Goal: Task Accomplishment & Management: Use online tool/utility

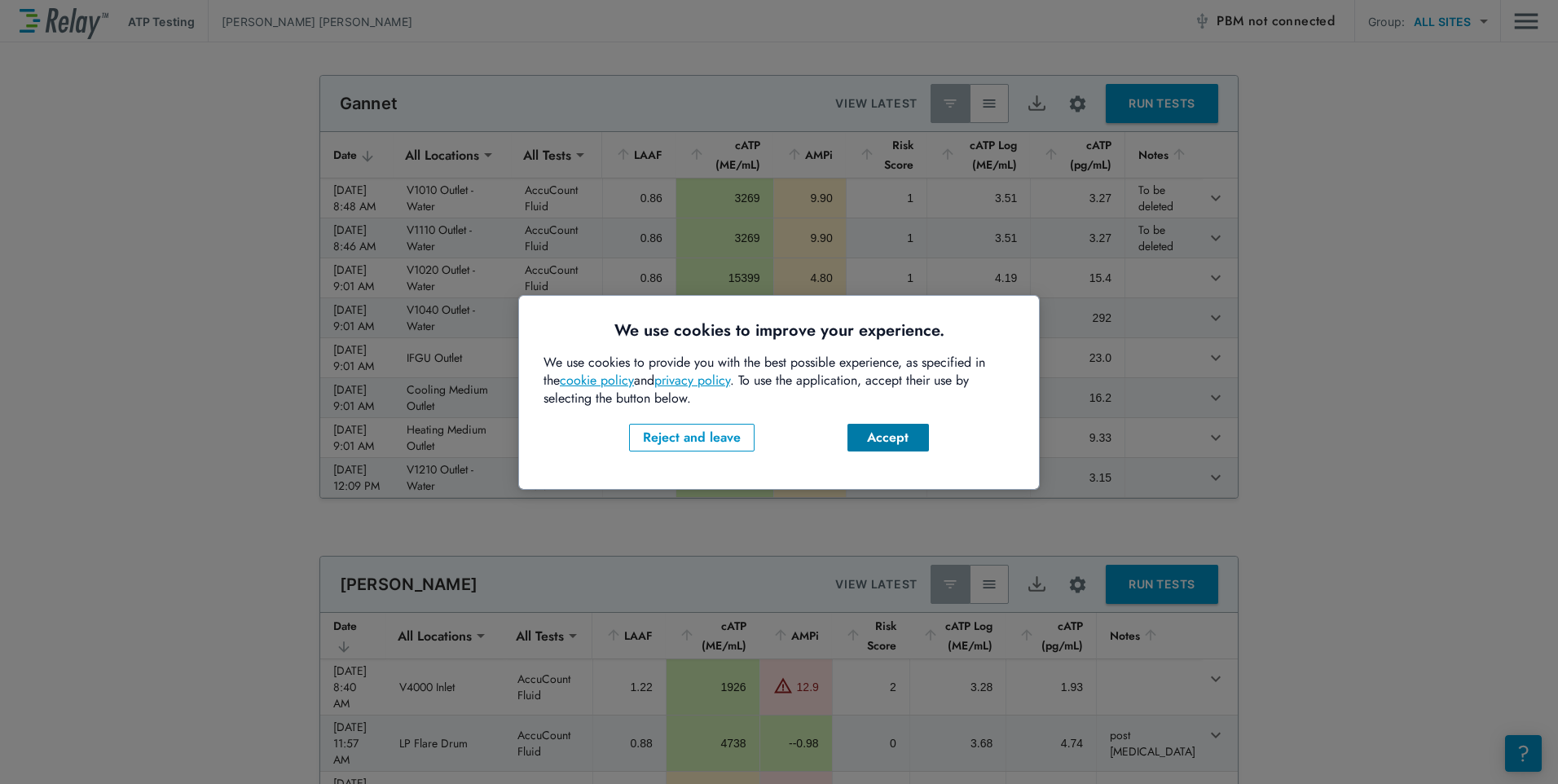
click at [914, 437] on div "Accept" at bounding box center [888, 437] width 55 height 19
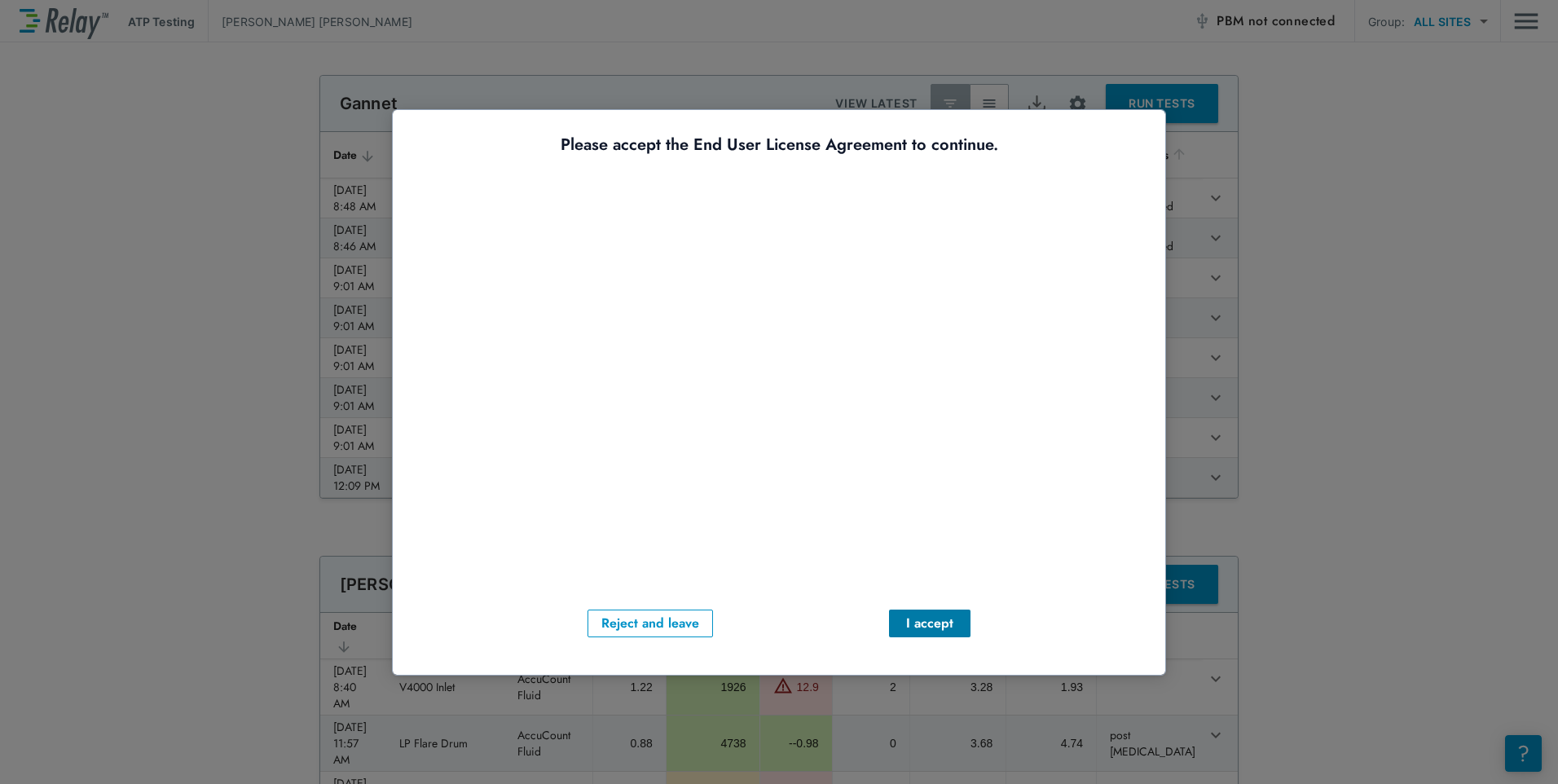
click at [933, 630] on div "I accept" at bounding box center [929, 623] width 55 height 19
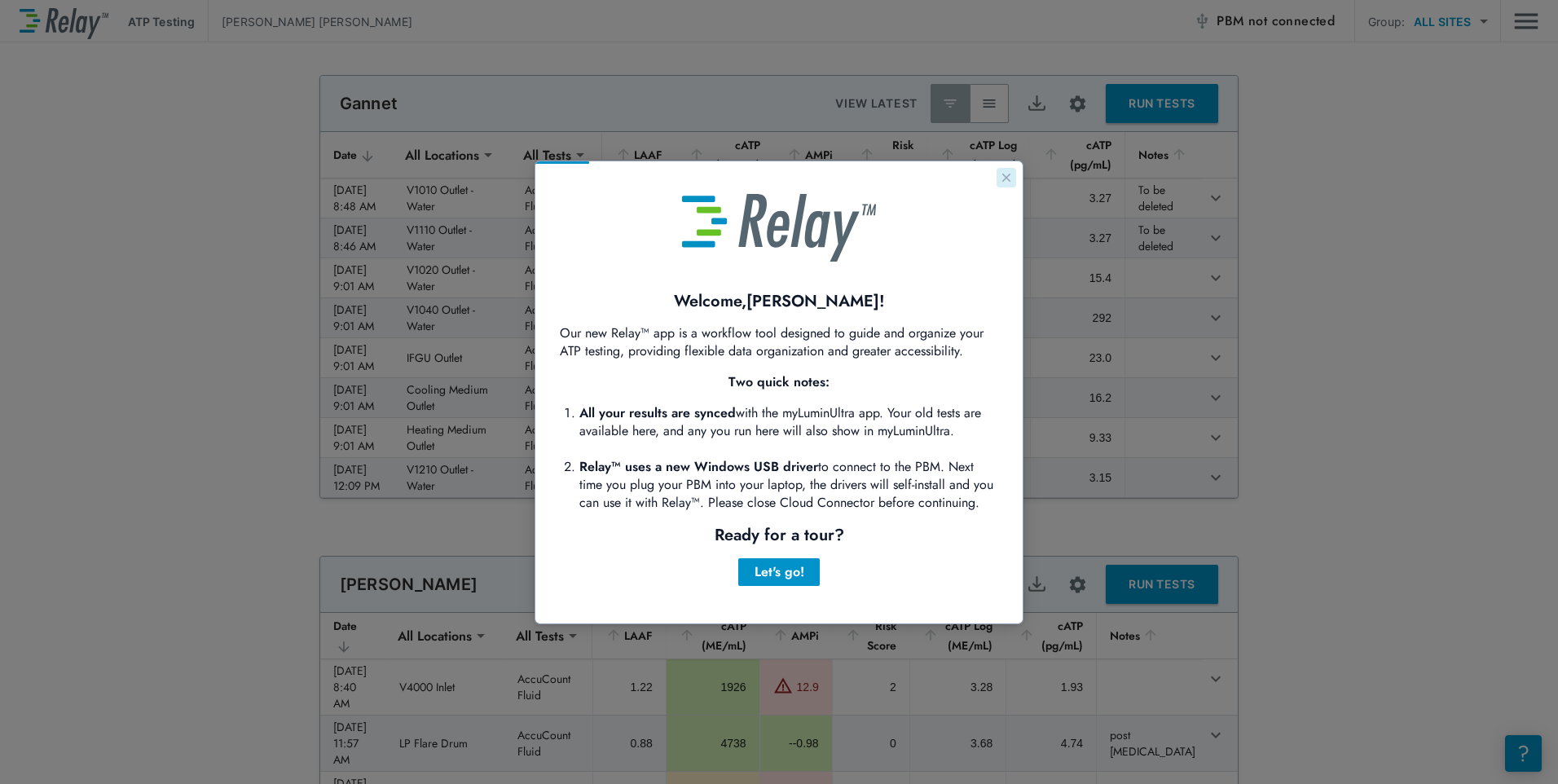
click at [1007, 177] on icon "Close guide" at bounding box center [1006, 178] width 9 height 9
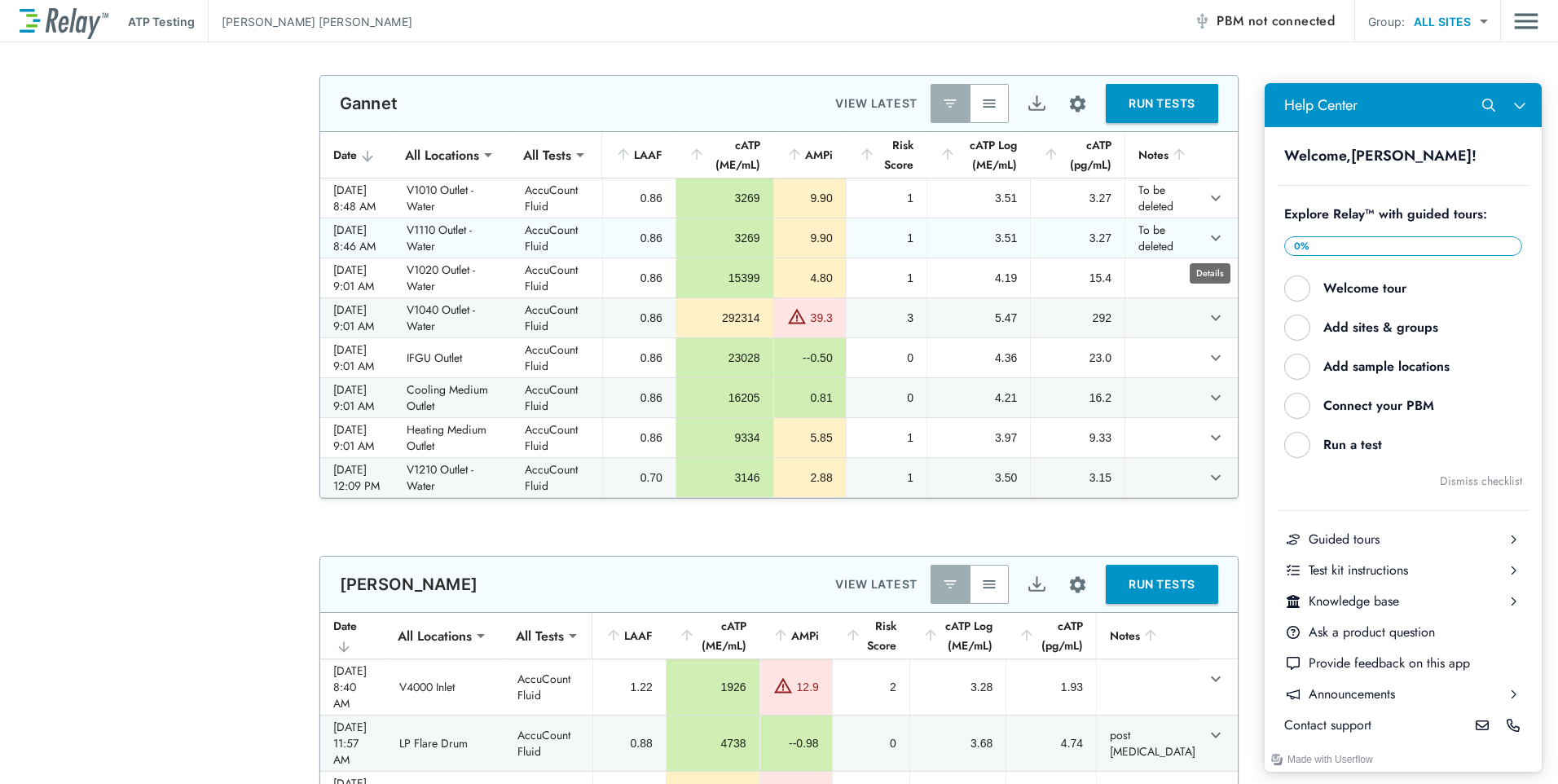
click at [1206, 238] on icon "expand row" at bounding box center [1216, 238] width 19 height 19
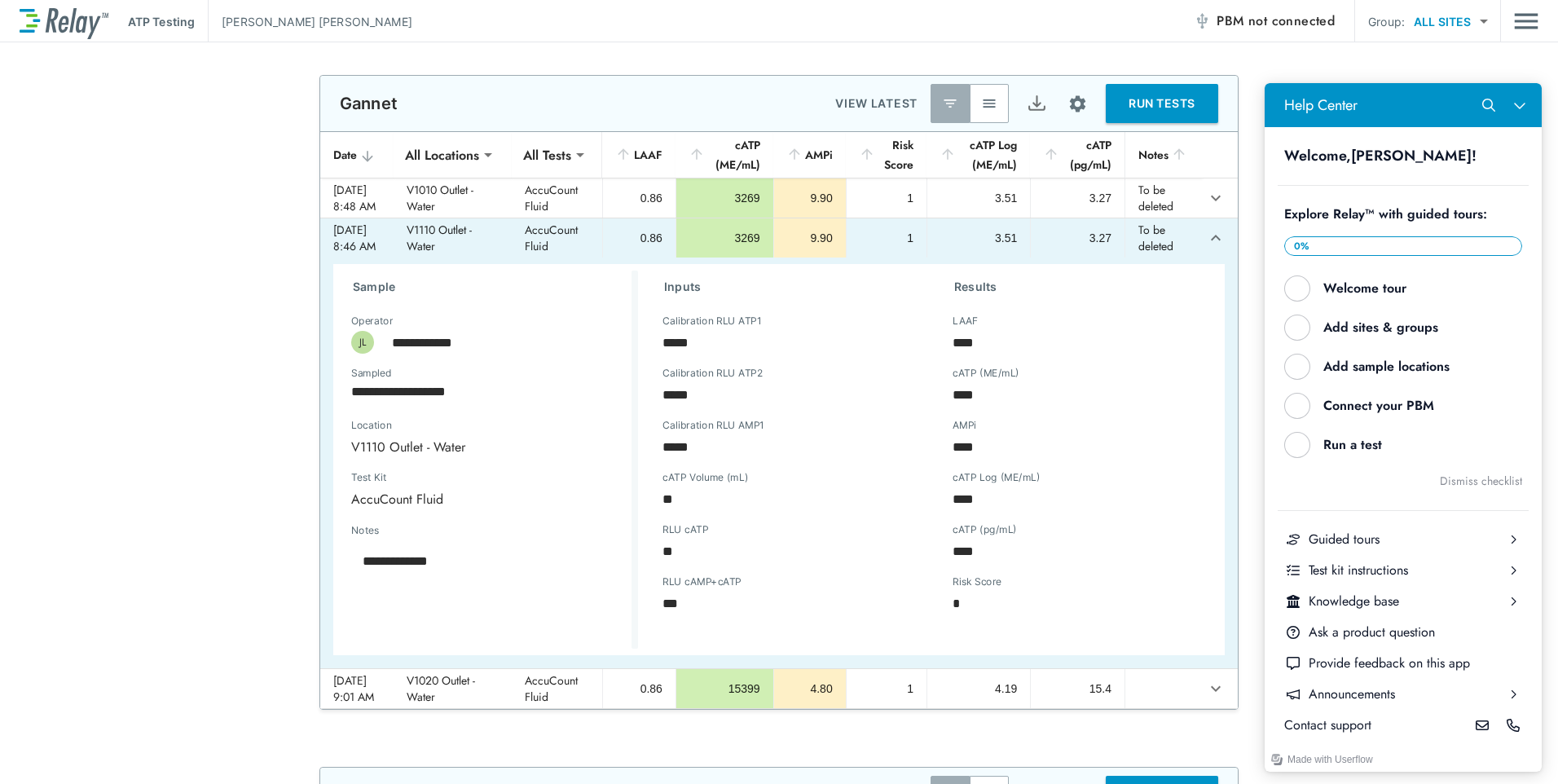
click at [122, 276] on div "**********" at bounding box center [779, 392] width 1558 height 635
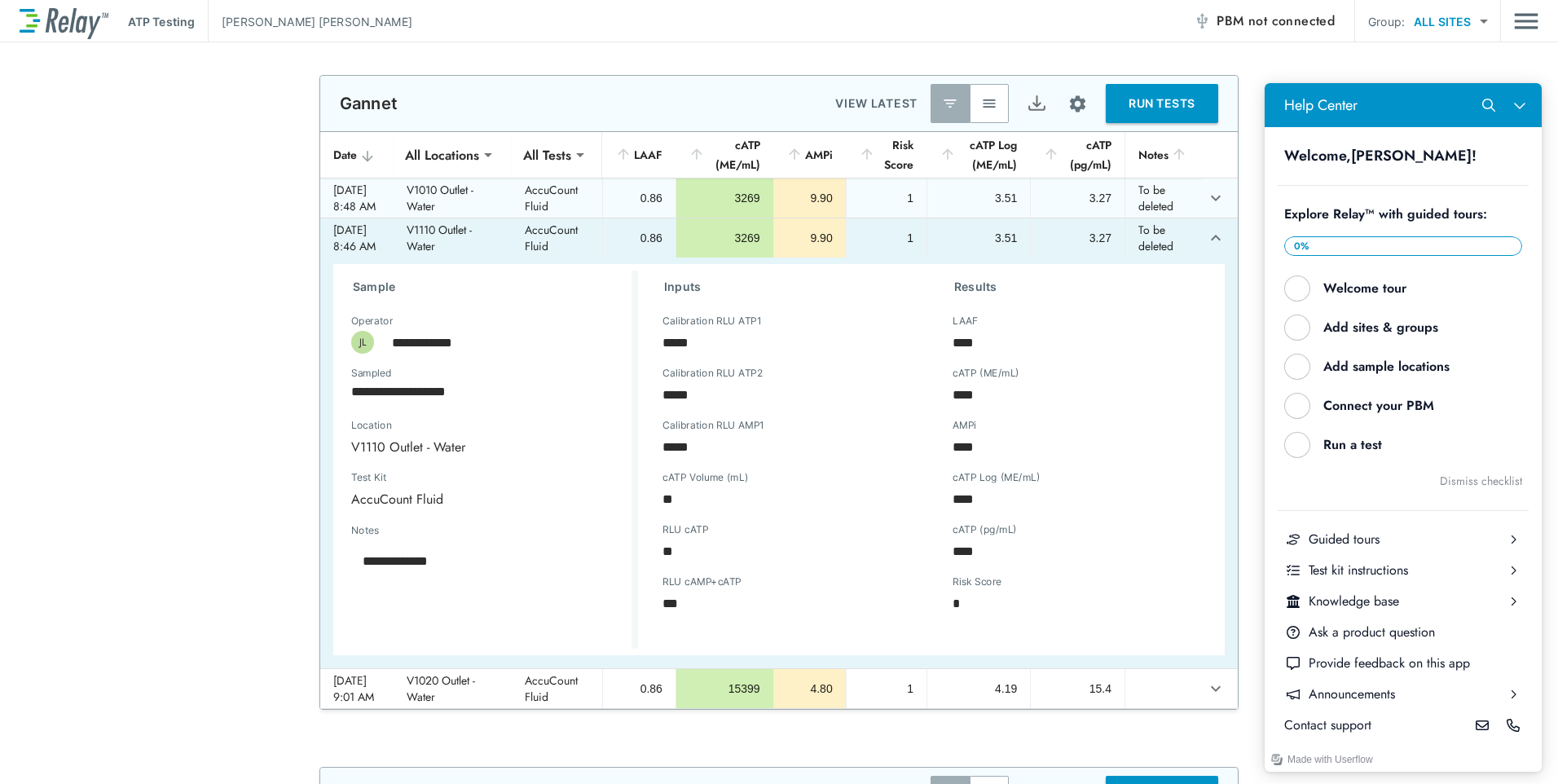
type textarea "*"
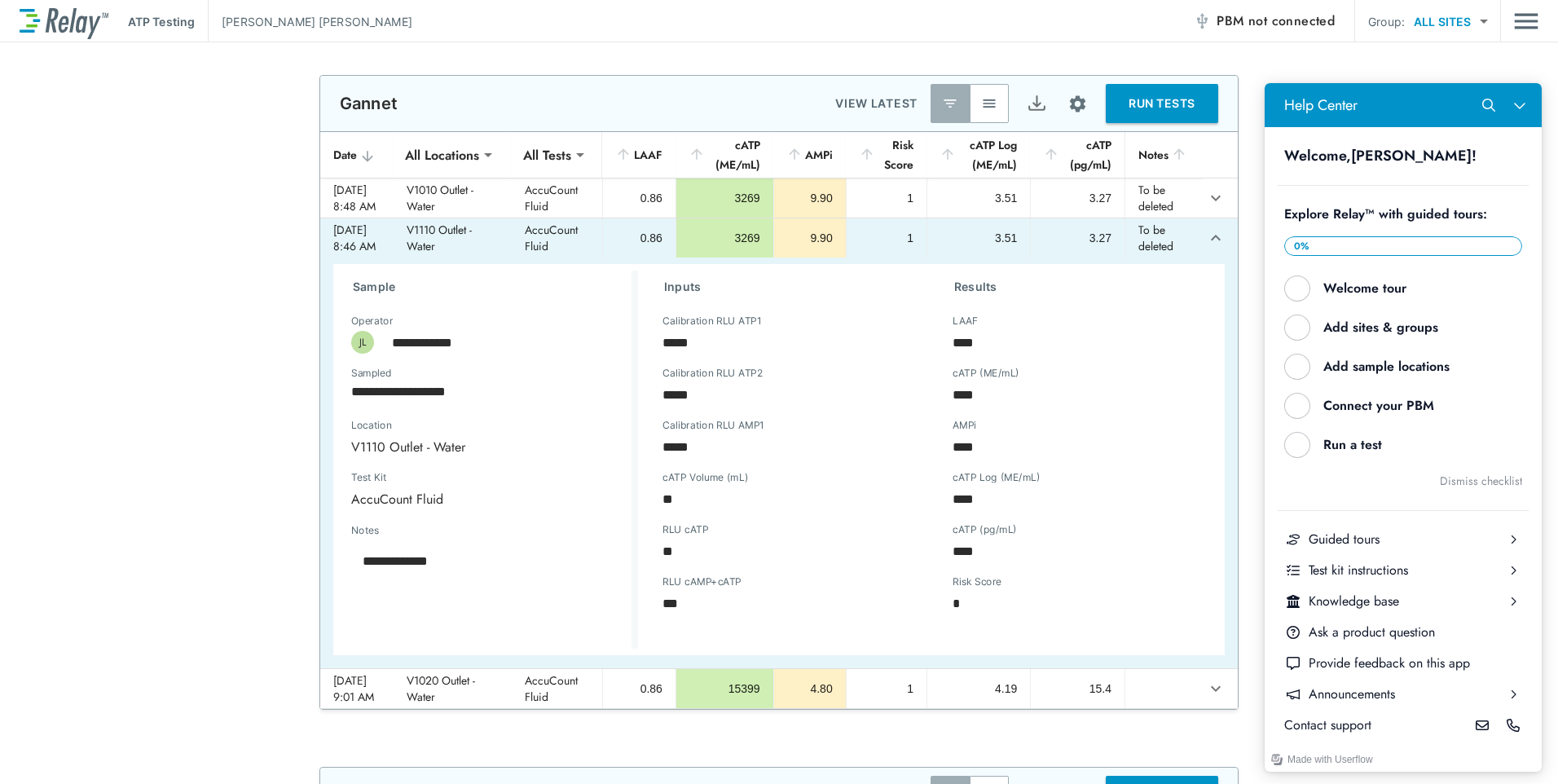
click at [1206, 242] on icon "expand row" at bounding box center [1216, 238] width 19 height 19
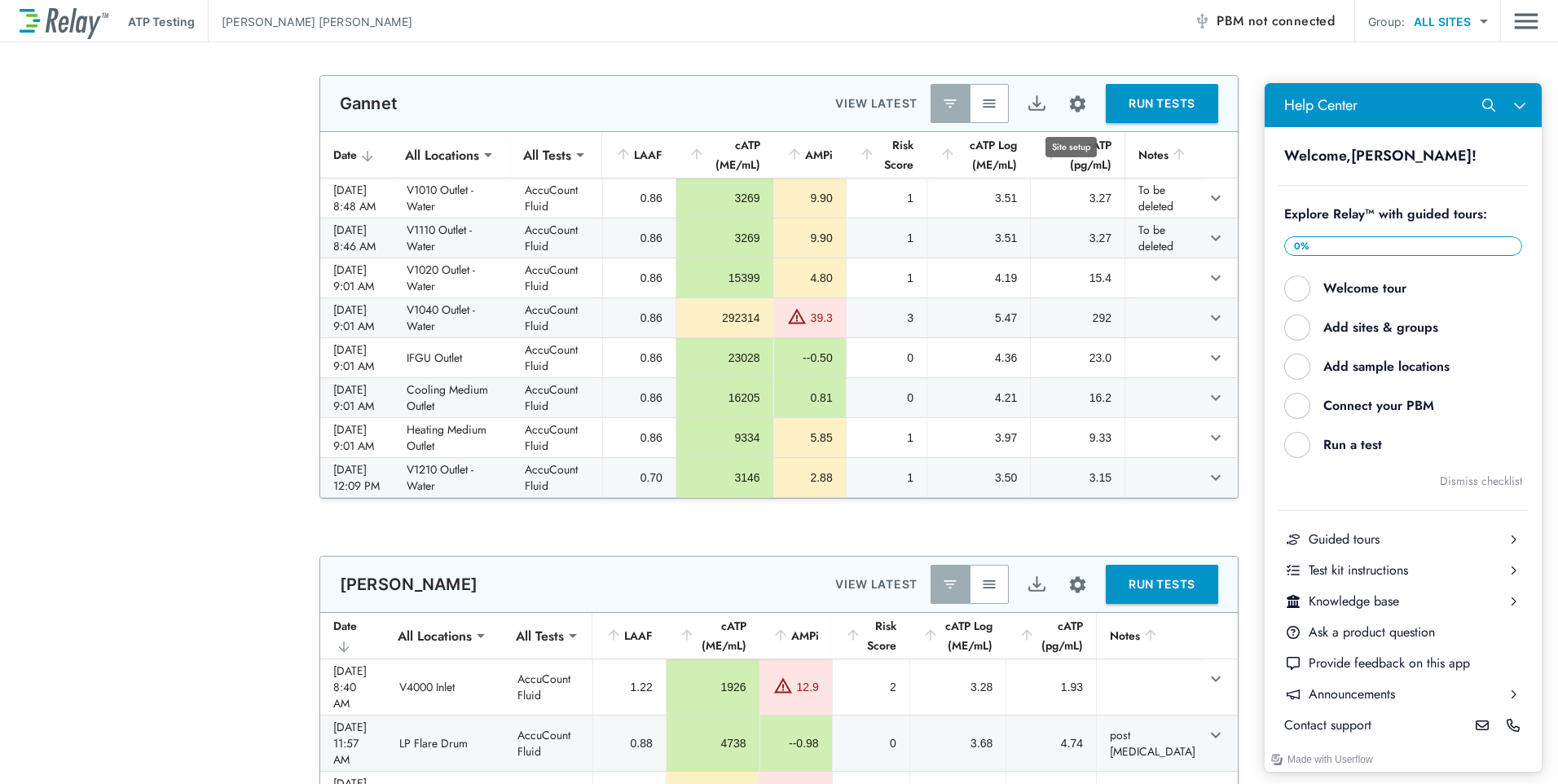
click at [1068, 97] on img "Site setup" at bounding box center [1078, 103] width 20 height 20
click at [1036, 170] on p "Export results" at bounding box center [1021, 170] width 74 height 17
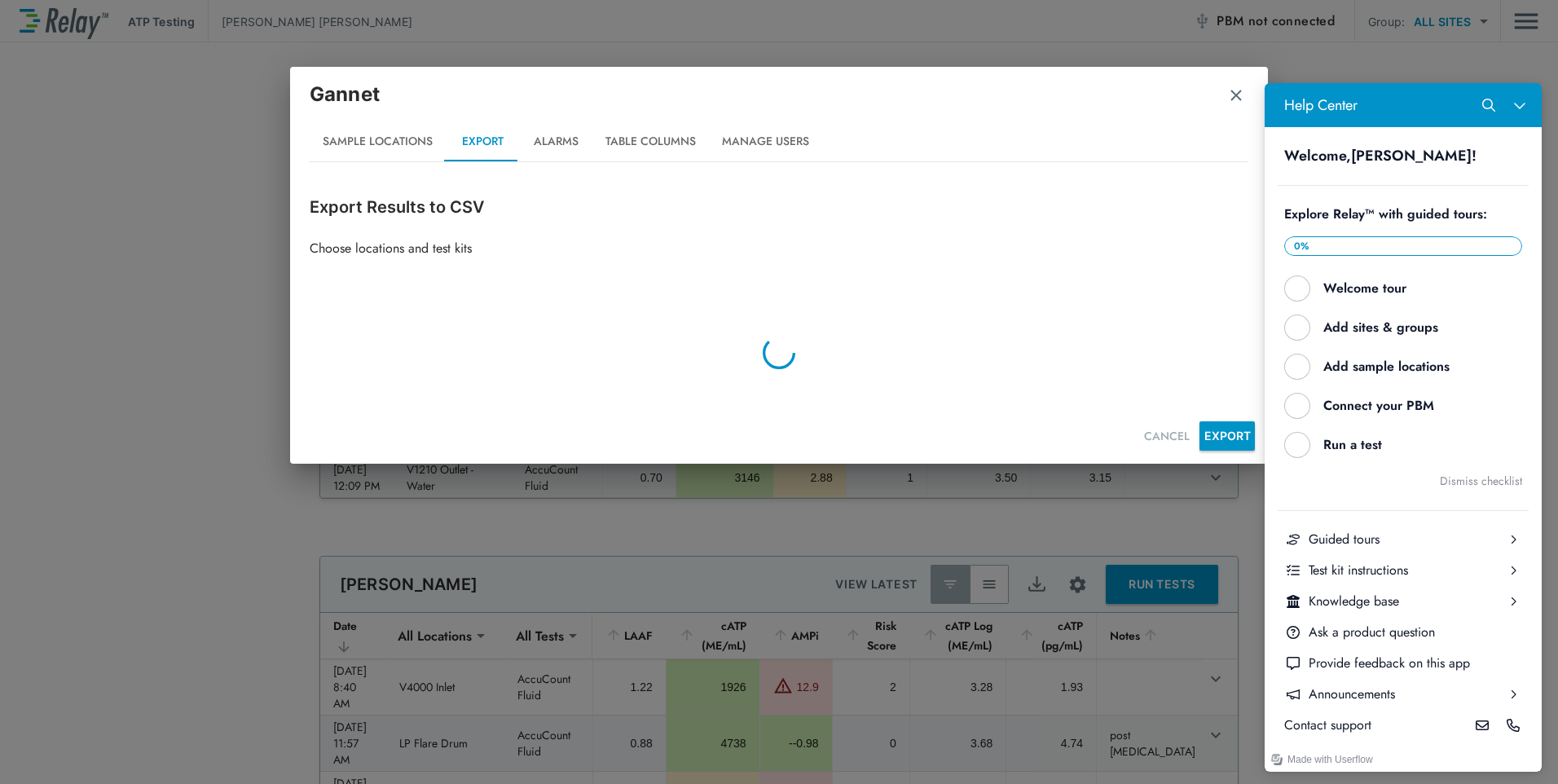
click at [1235, 97] on img "button" at bounding box center [1236, 95] width 16 height 16
